Goal: Transaction & Acquisition: Purchase product/service

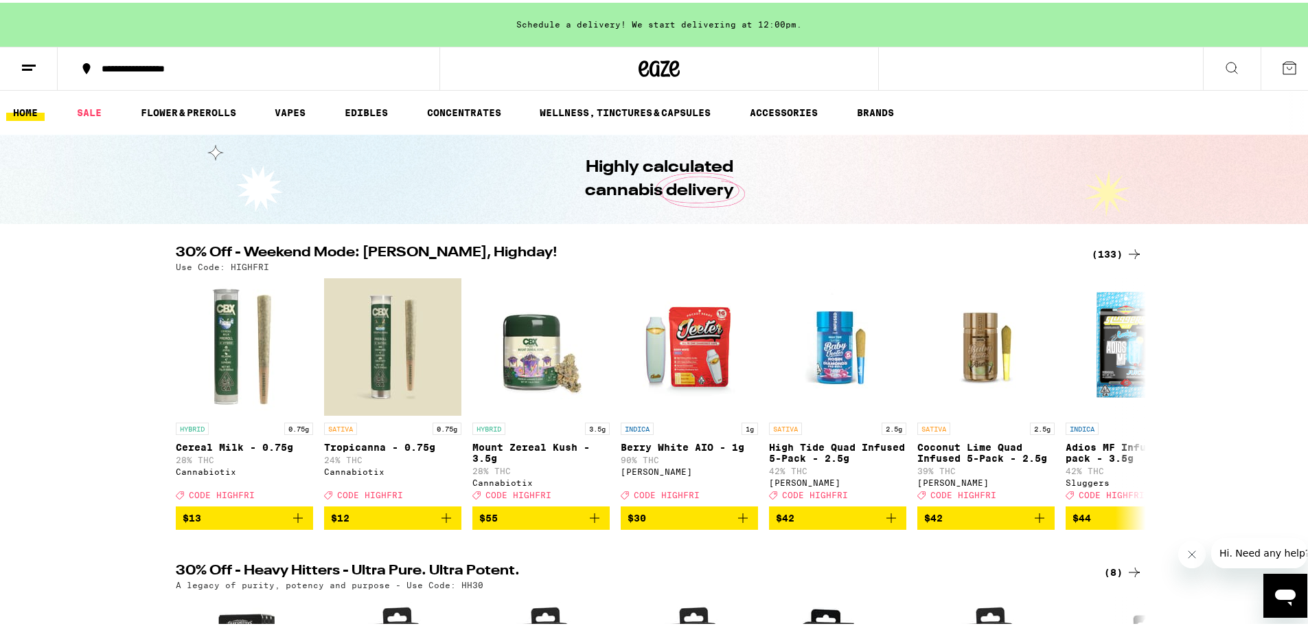
click at [1102, 252] on div "(133)" at bounding box center [1117, 251] width 51 height 16
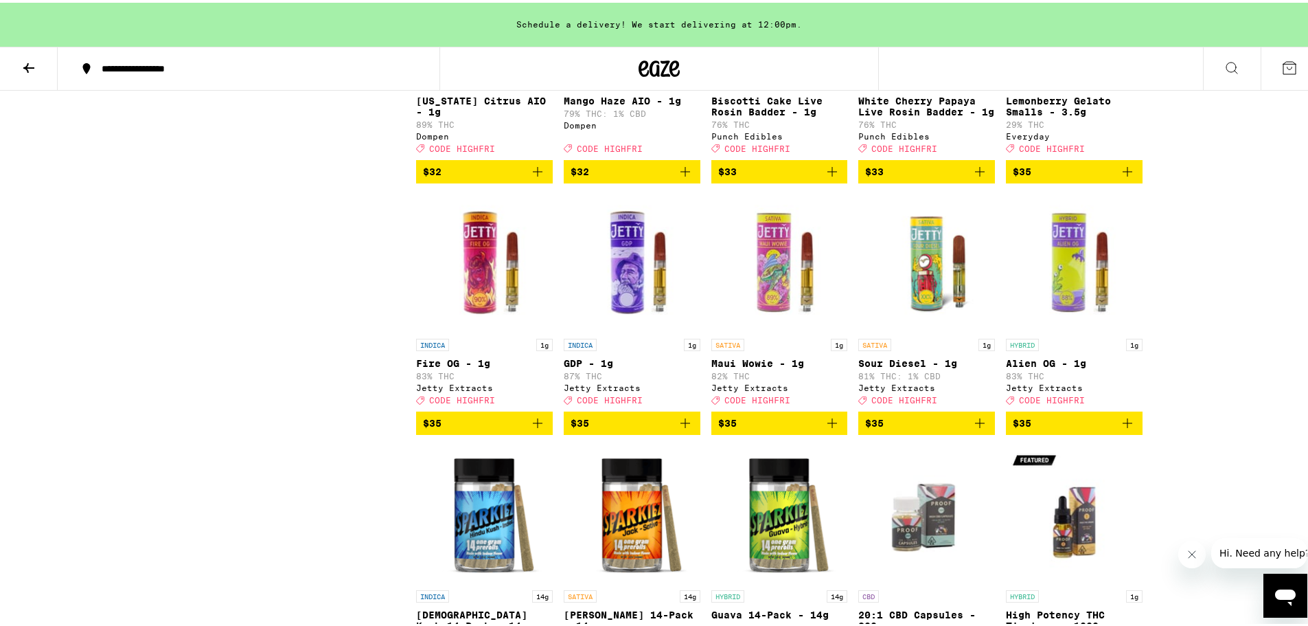
scroll to position [6113, 0]
